Goal: Find specific page/section: Find specific page/section

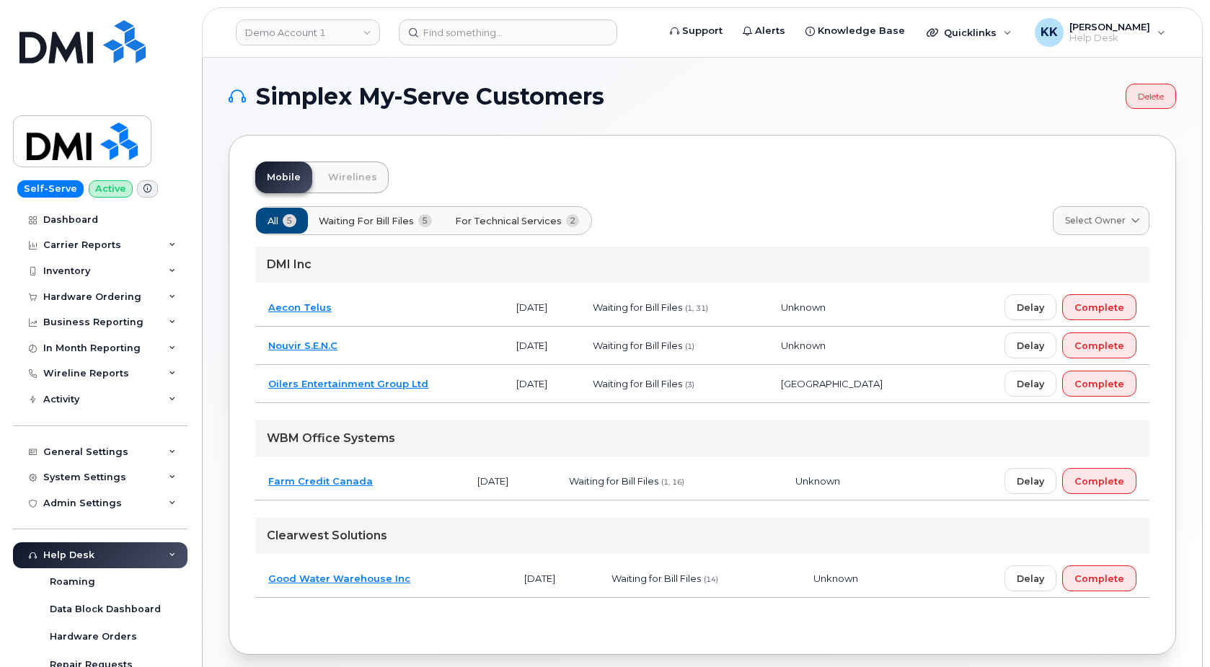
click at [534, 214] on span "For Technical Services" at bounding box center [508, 221] width 107 height 14
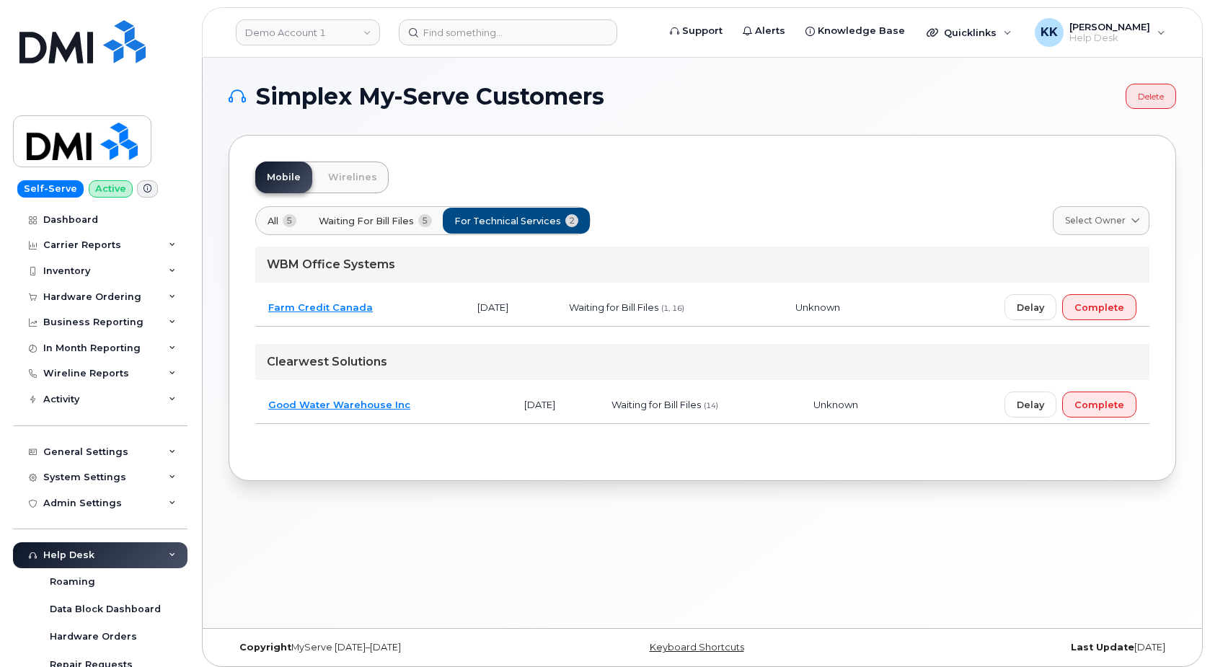
click at [385, 322] on td "Farm Credit Canada" at bounding box center [359, 307] width 209 height 38
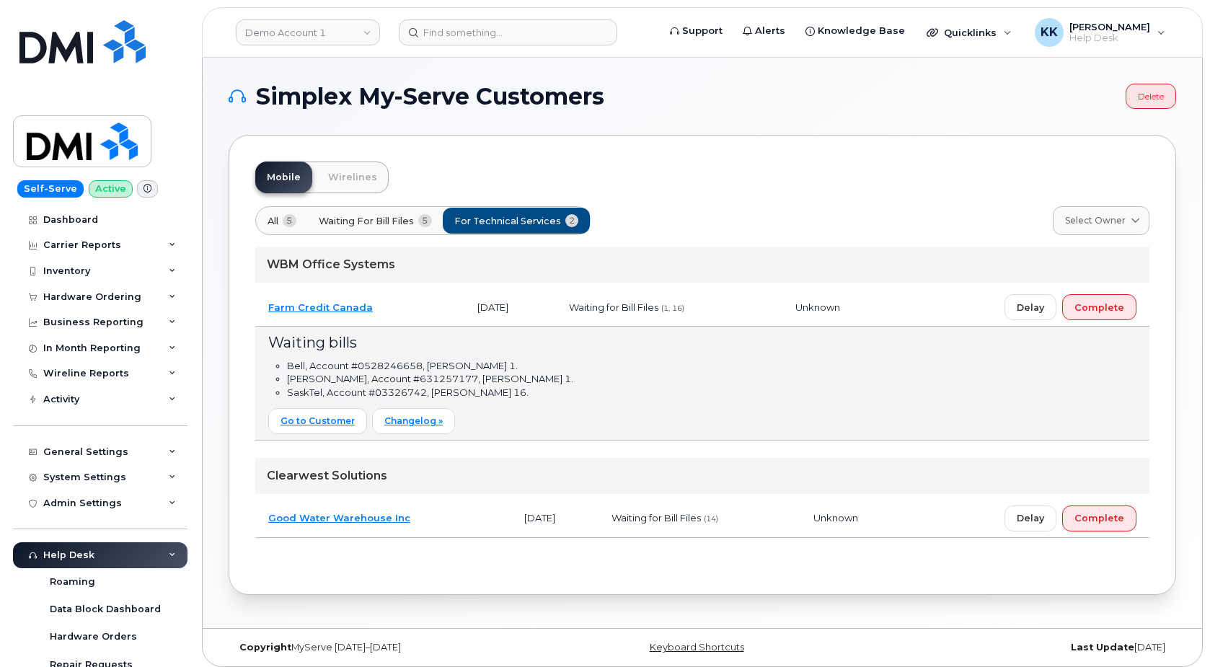
click at [423, 315] on td "Farm Credit Canada" at bounding box center [359, 307] width 209 height 38
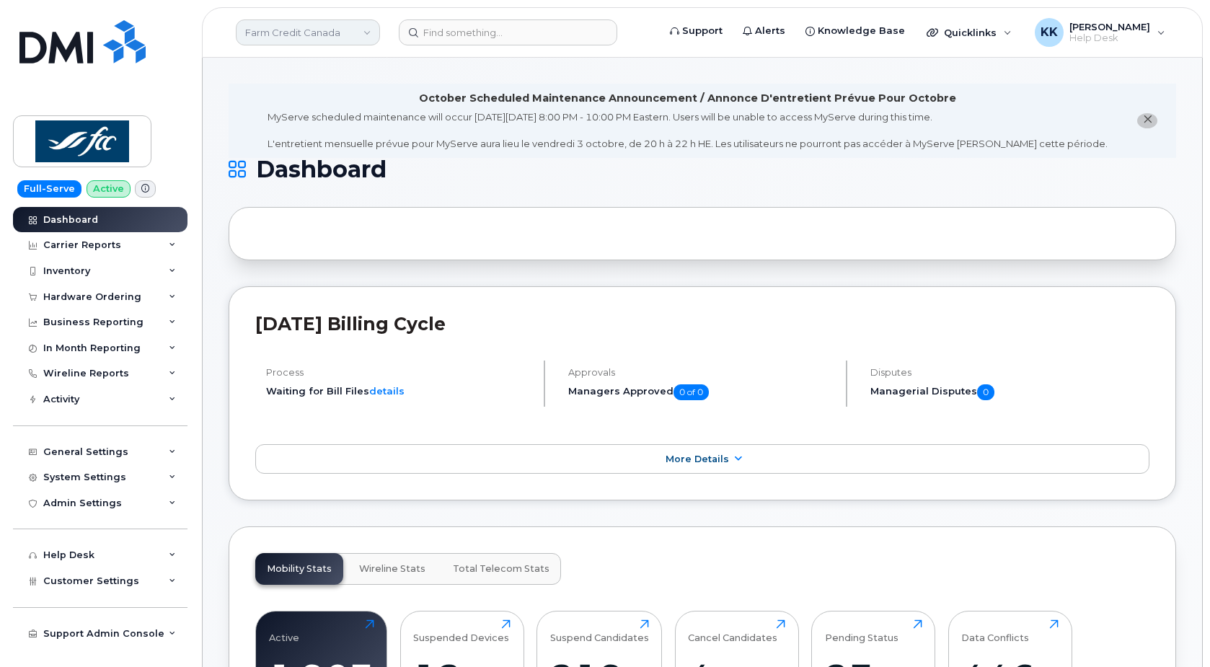
click at [338, 33] on link "Farm Credit Canada" at bounding box center [308, 32] width 144 height 26
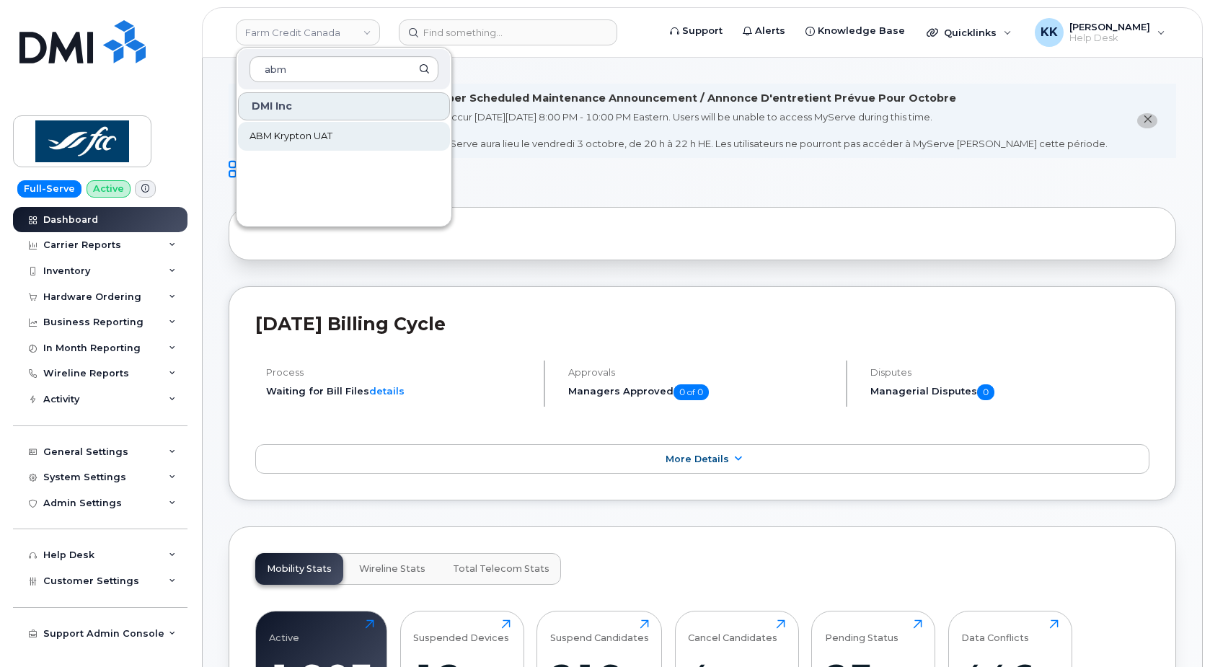
type input "abm"
click at [321, 131] on span "ABM Krypton UAT" at bounding box center [290, 136] width 83 height 14
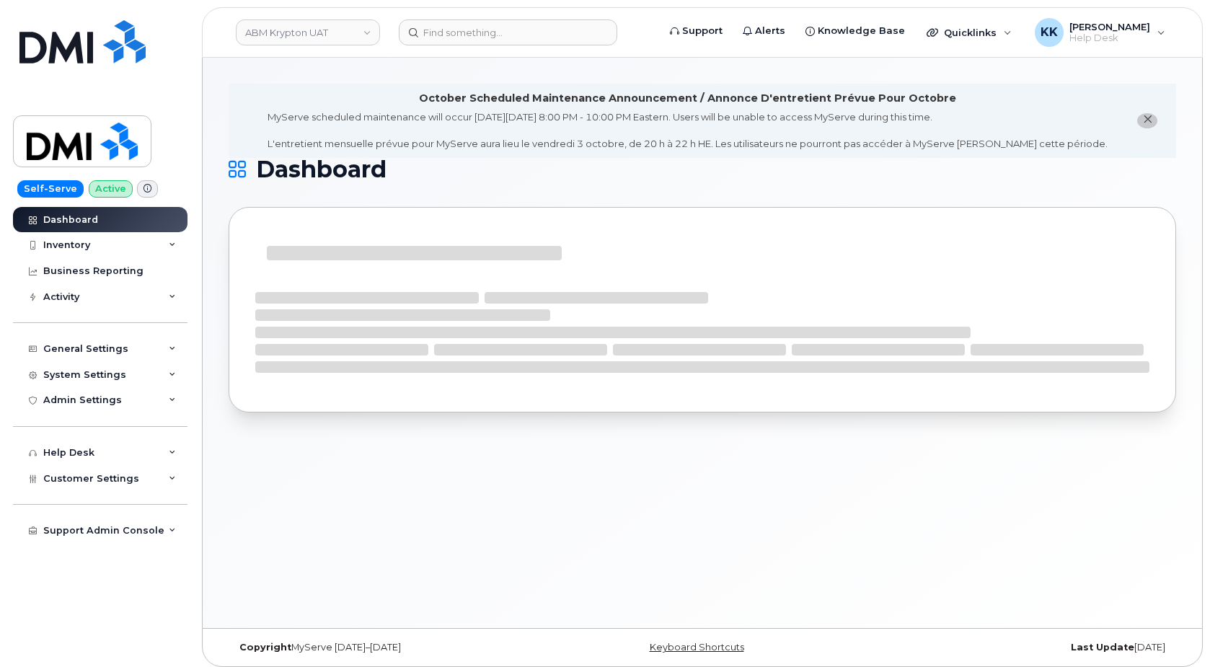
click at [1144, 123] on icon "close notification" at bounding box center [1147, 119] width 9 height 9
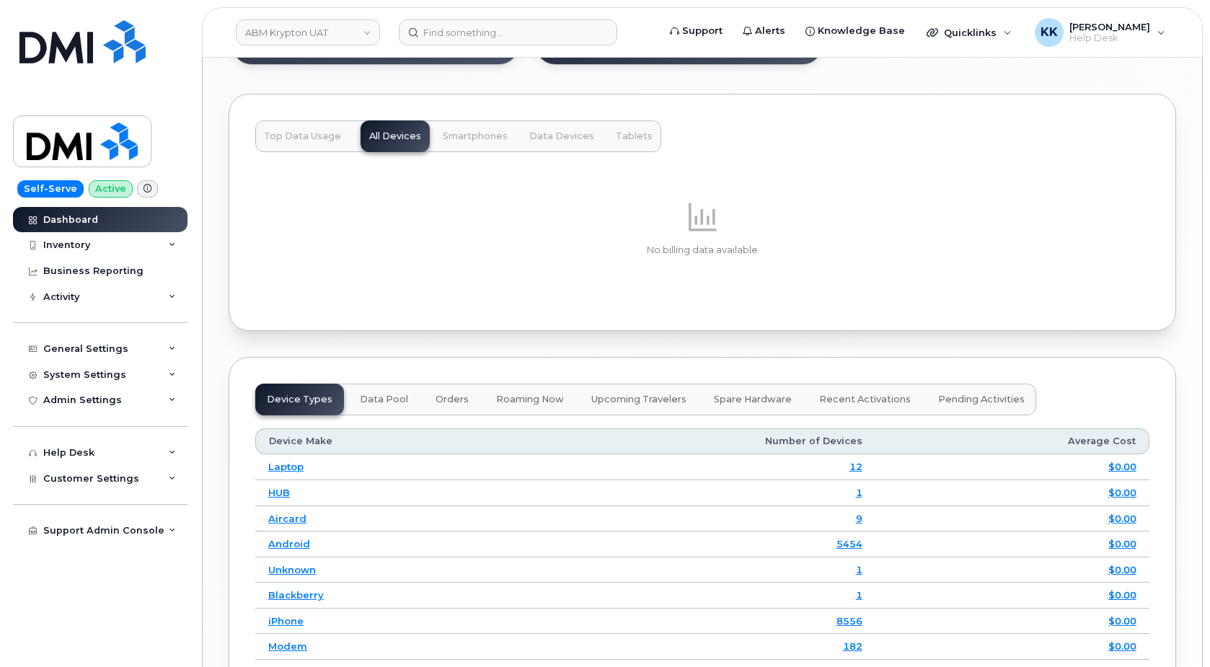
scroll to position [1435, 0]
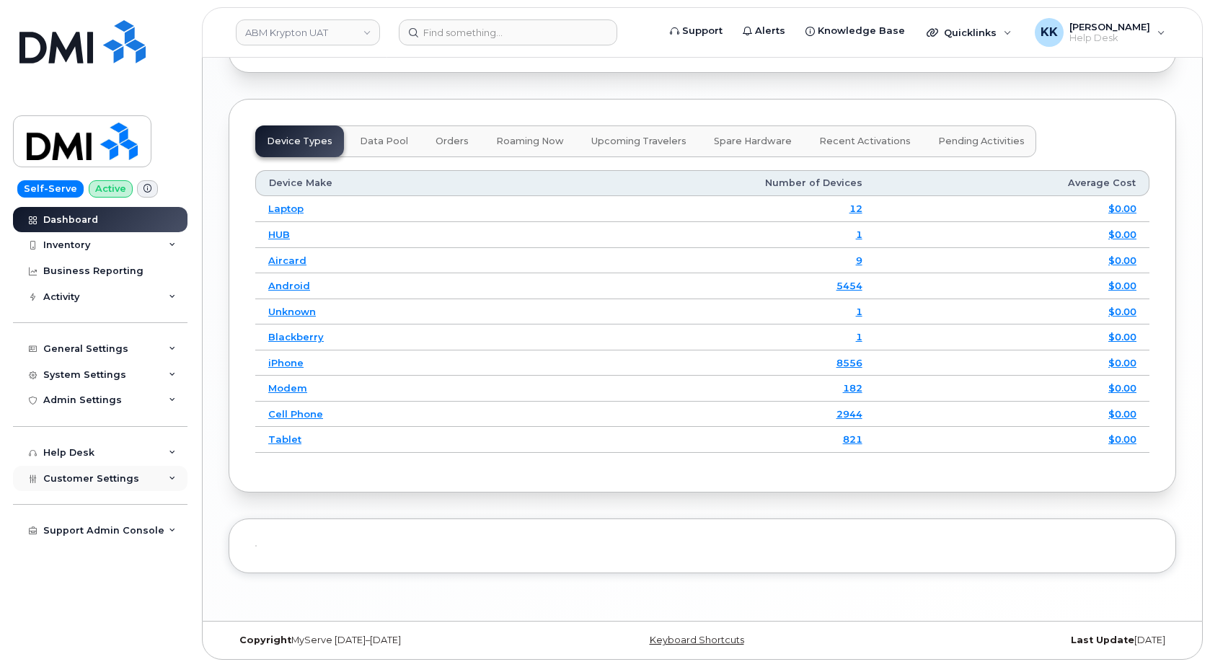
click at [96, 476] on span "Customer Settings" at bounding box center [91, 478] width 96 height 11
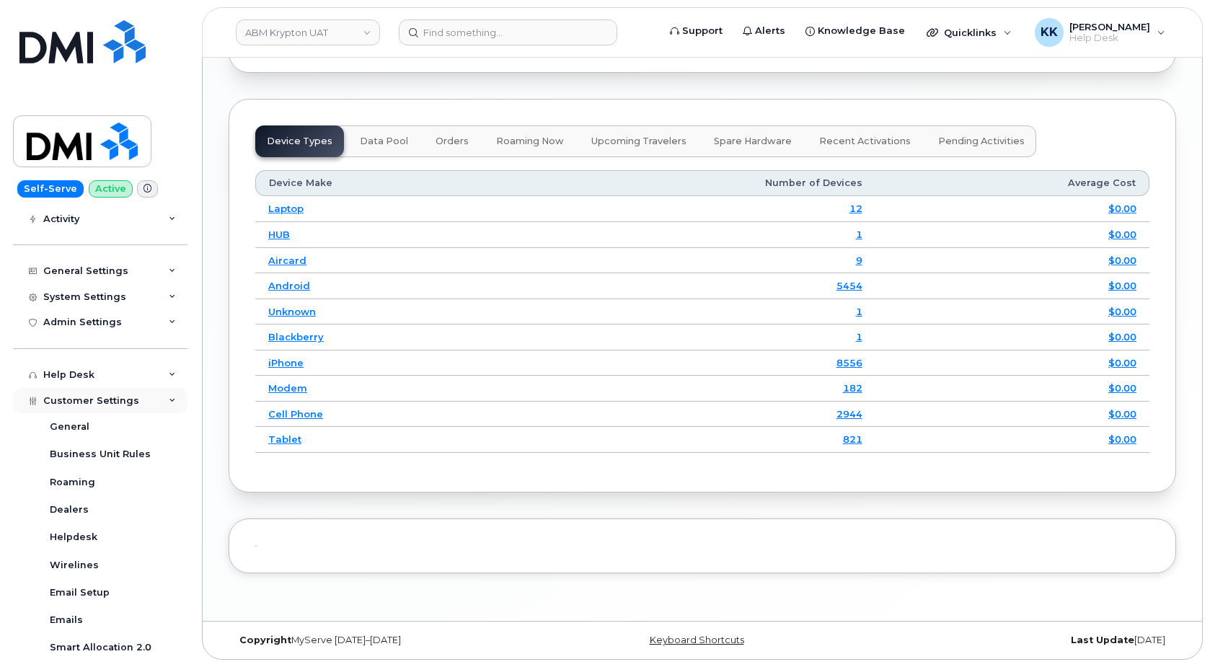
scroll to position [138, 0]
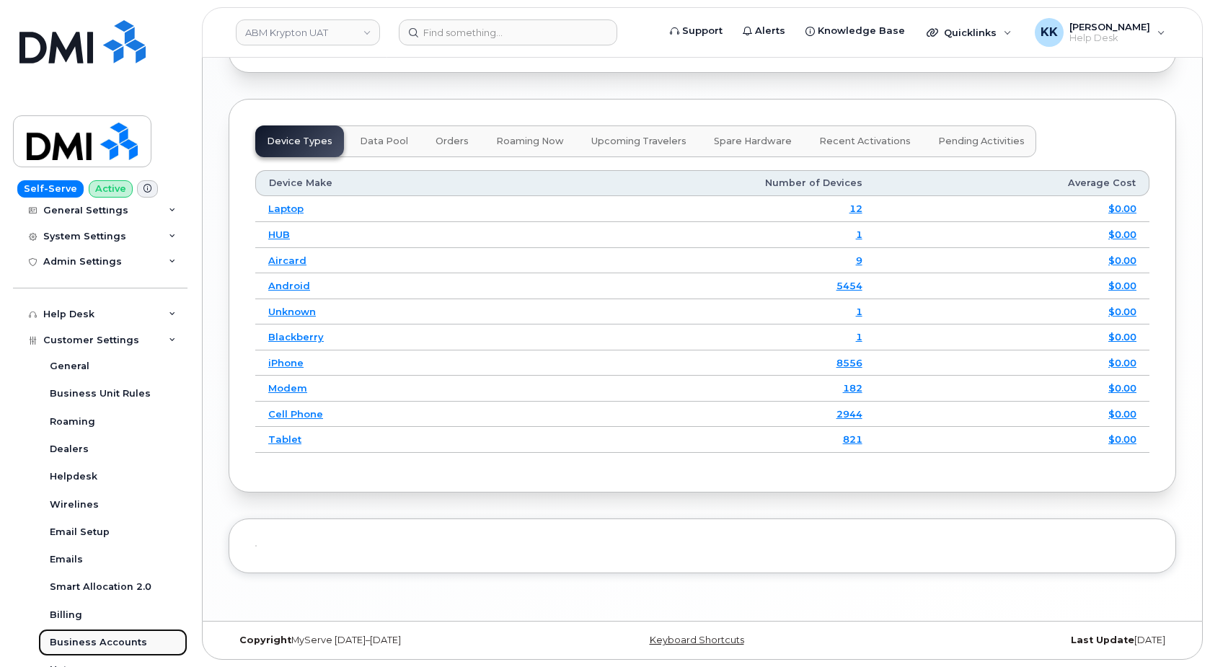
click at [92, 634] on link "Business Accounts" at bounding box center [112, 642] width 149 height 27
